Goal: Use online tool/utility: Utilize a website feature to perform a specific function

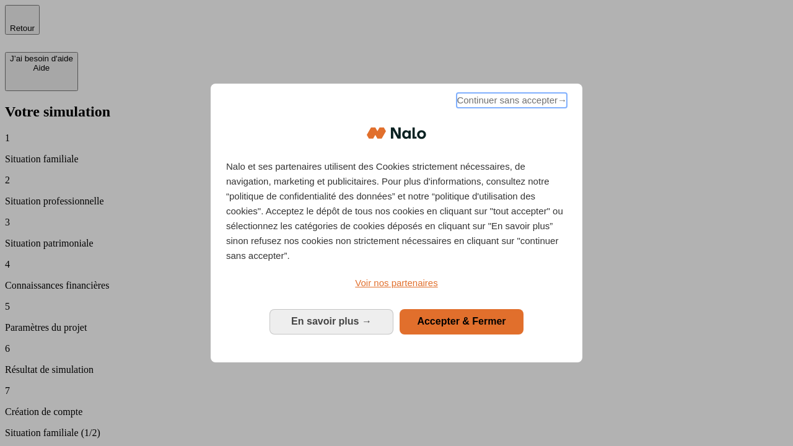
click at [510, 102] on span "Continuer sans accepter →" at bounding box center [511, 100] width 110 height 15
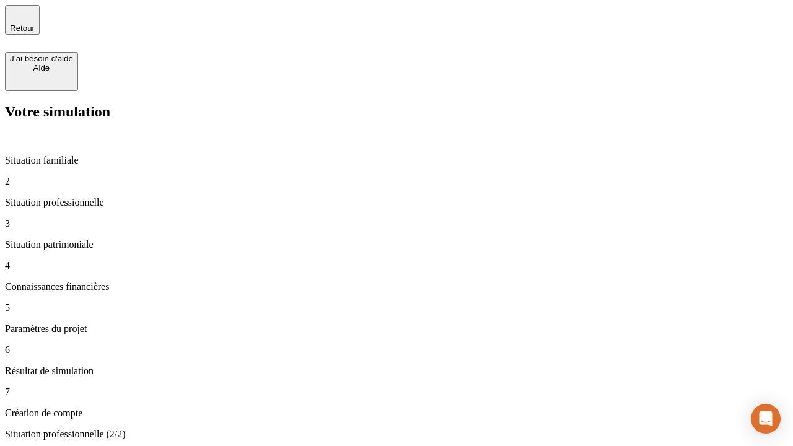
type input "70 000"
type input "1 000"
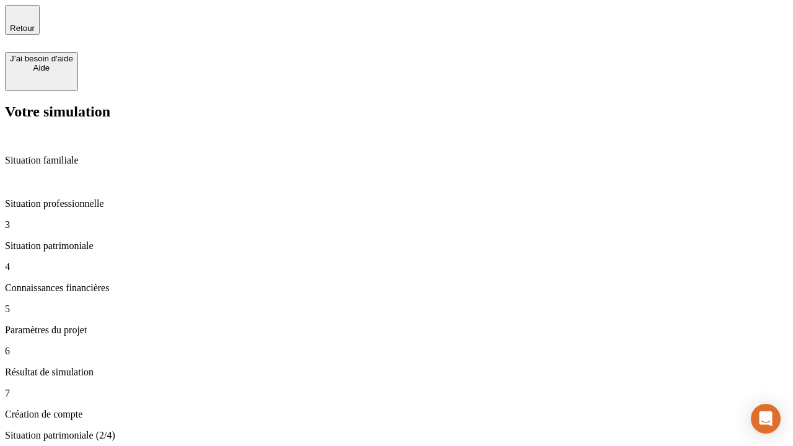
type input "800"
type input "6"
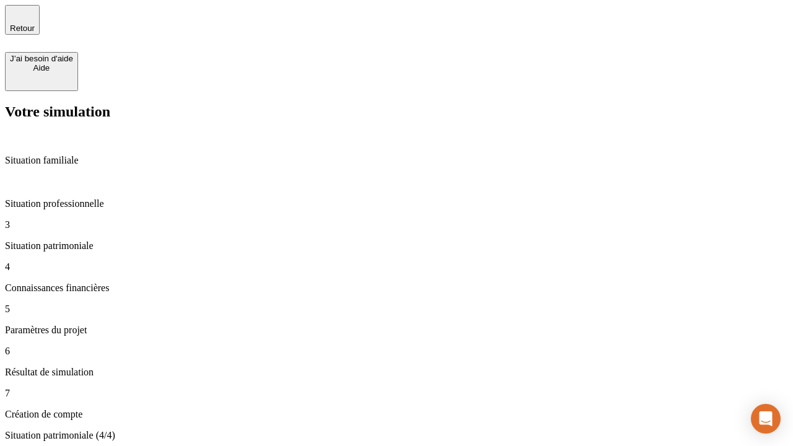
type input "400"
type input "3"
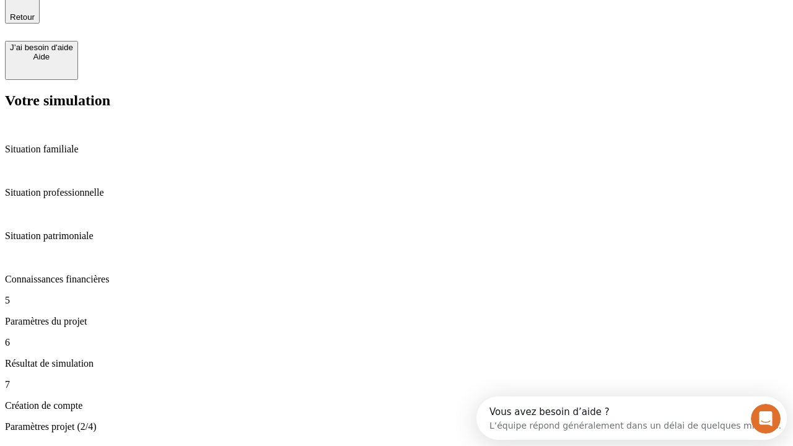
type input "35"
type input "500"
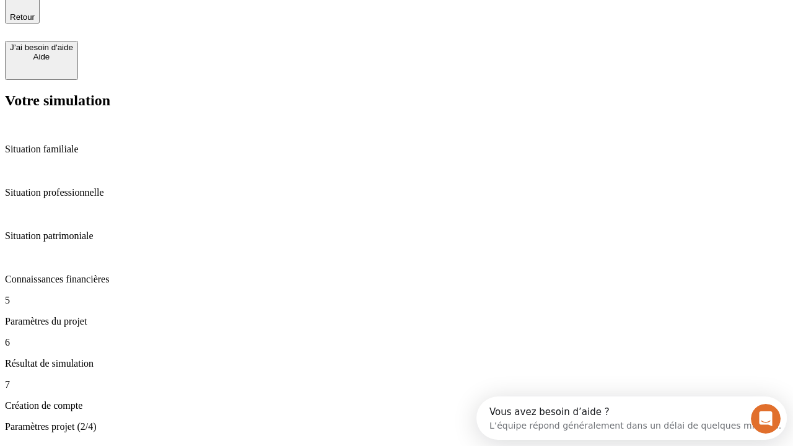
type input "640"
